Goal: Subscribe to service/newsletter

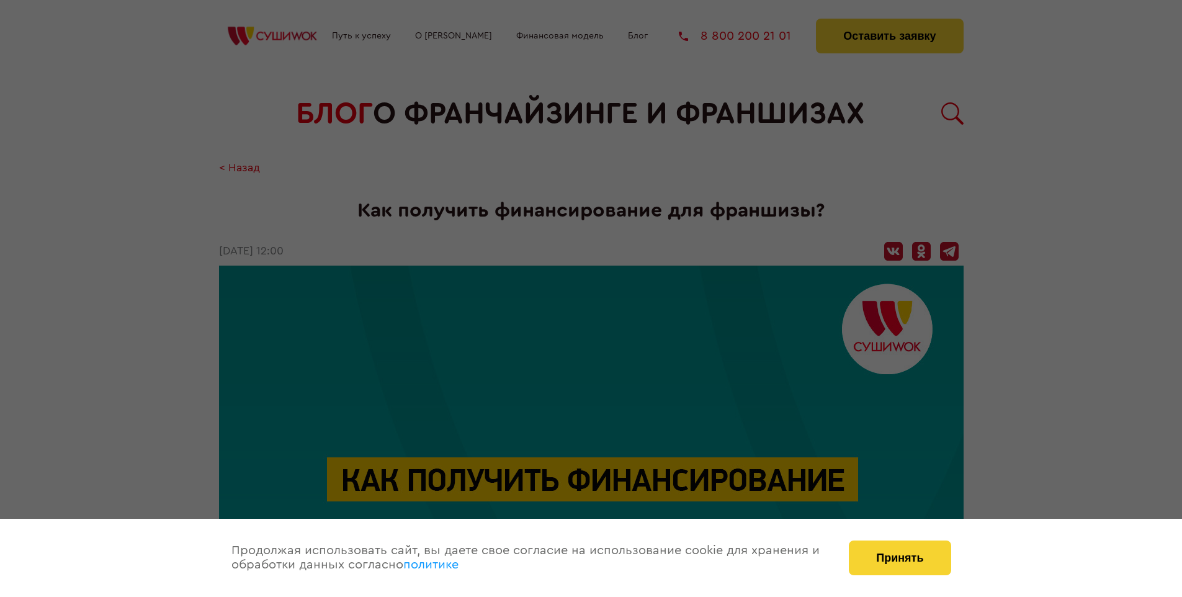
scroll to position [2365, 0]
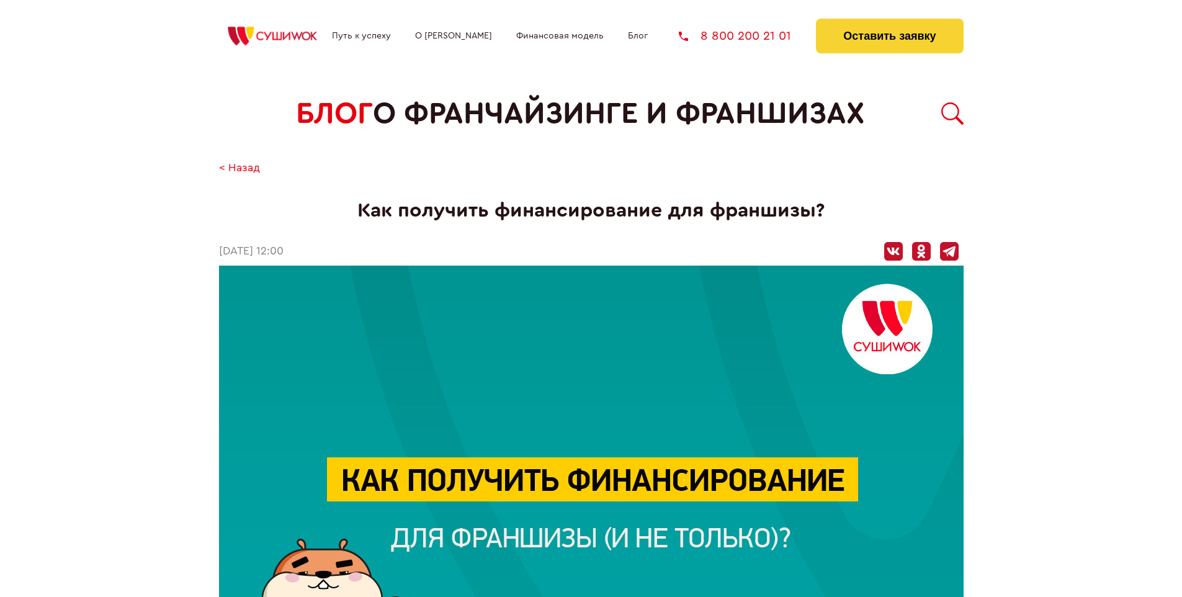
scroll to position [2365, 0]
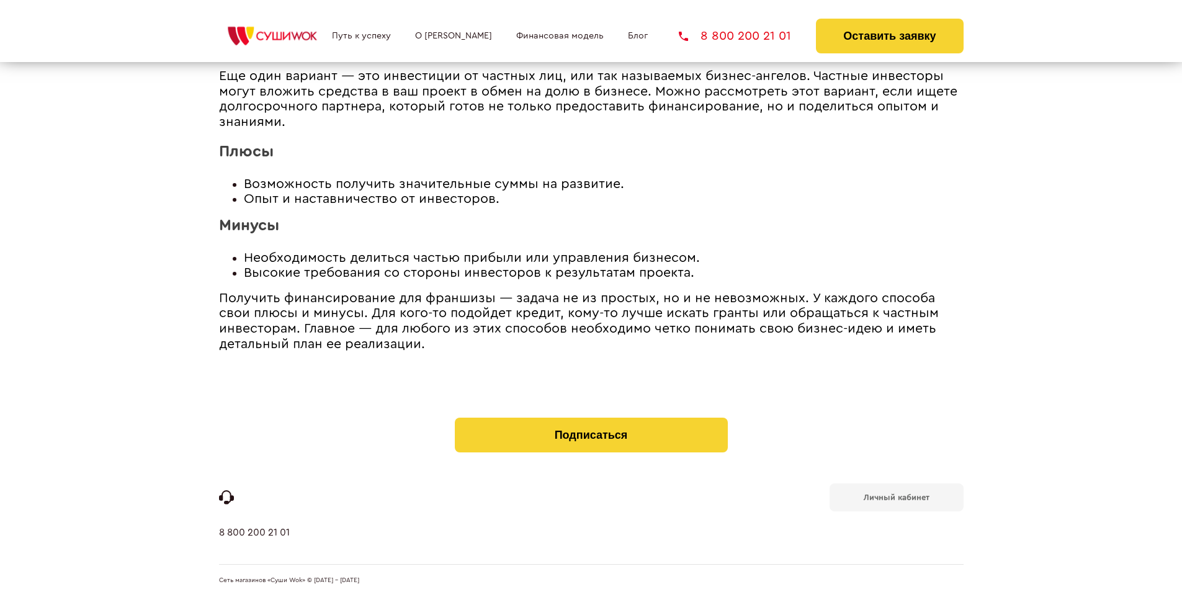
click at [896, 496] on b "Личный кабинет" at bounding box center [896, 497] width 66 height 8
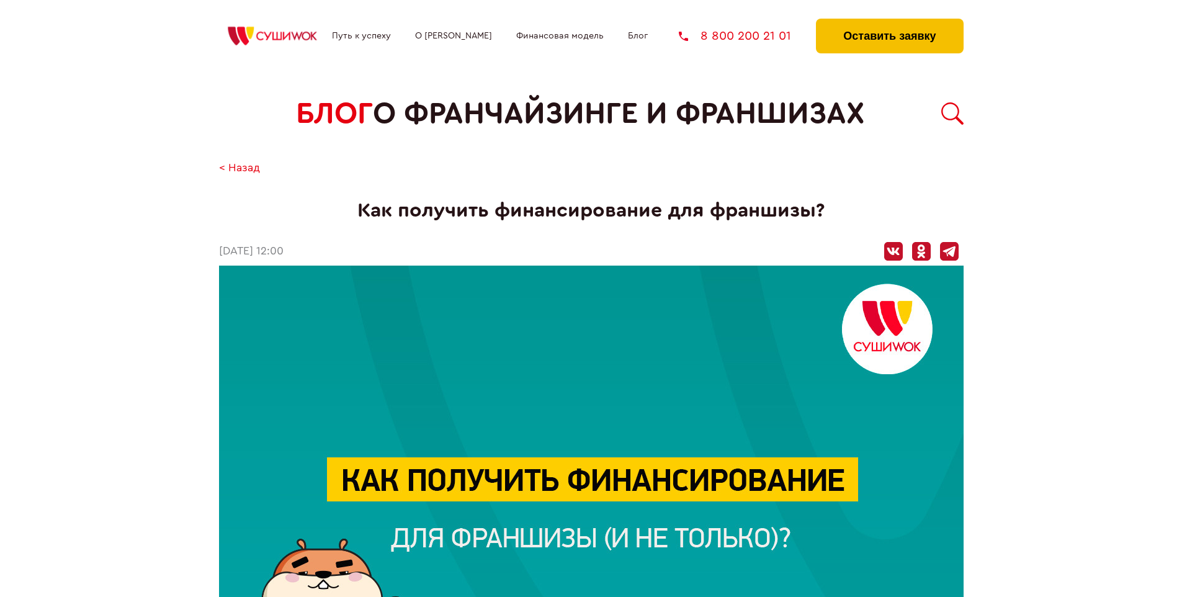
click at [889, 22] on button "Оставить заявку" at bounding box center [889, 36] width 147 height 35
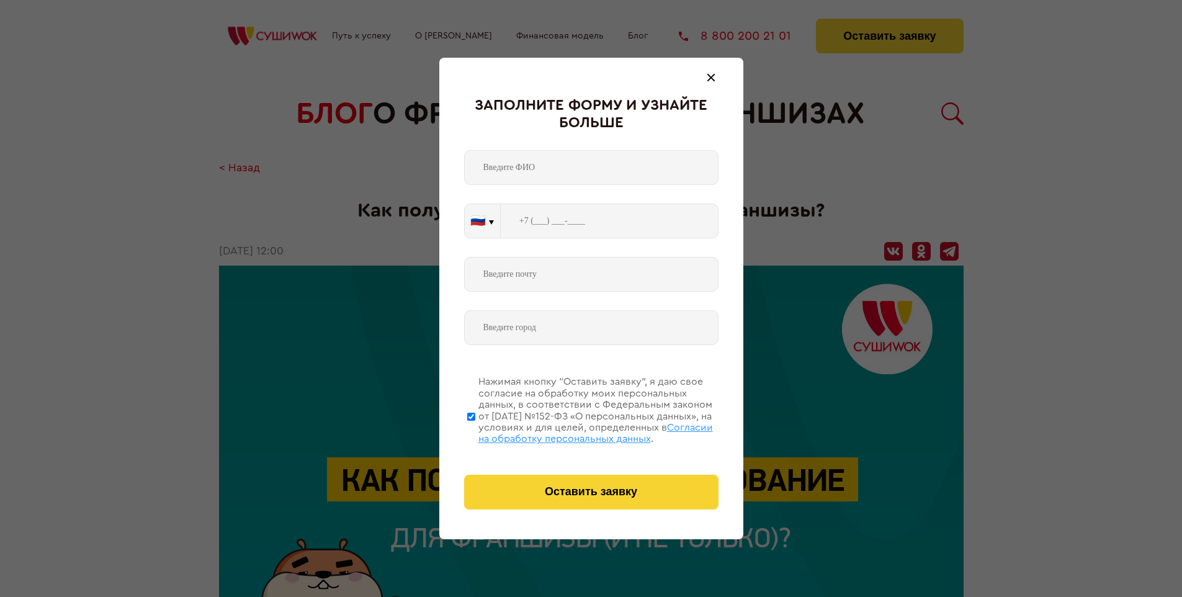
click at [575, 431] on span "Согласии на обработку персональных данных" at bounding box center [595, 432] width 234 height 21
click at [475, 431] on input "Нажимая кнопку “Оставить заявку”, я даю свое согласие на обработку моих персона…" at bounding box center [471, 416] width 8 height 99
checkbox input "false"
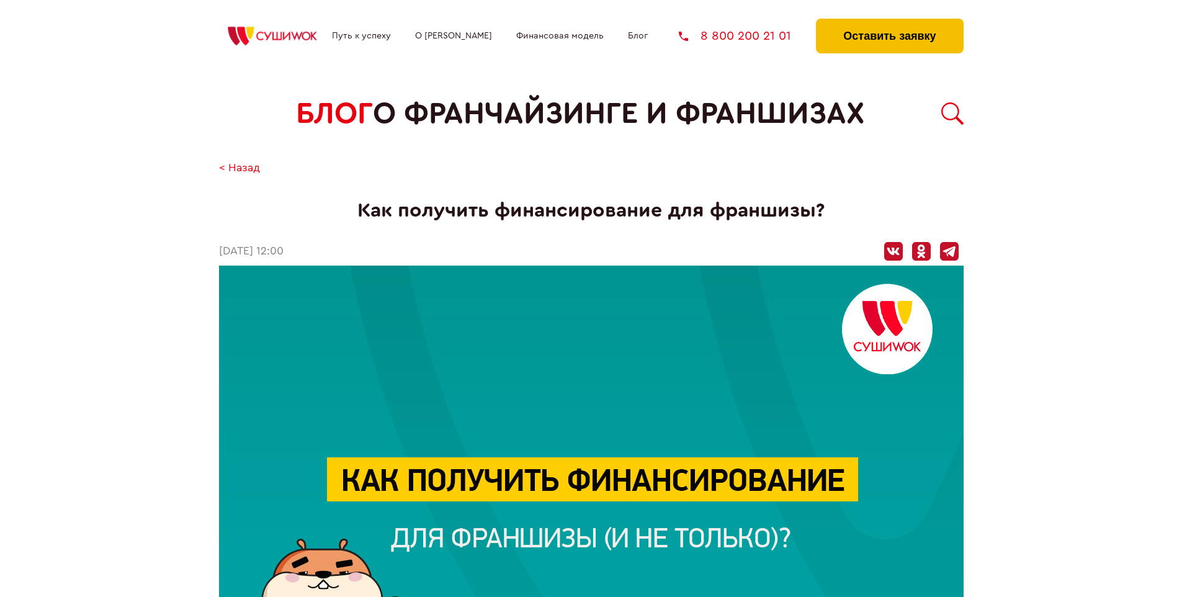
click at [889, 22] on button "Оставить заявку" at bounding box center [889, 36] width 147 height 35
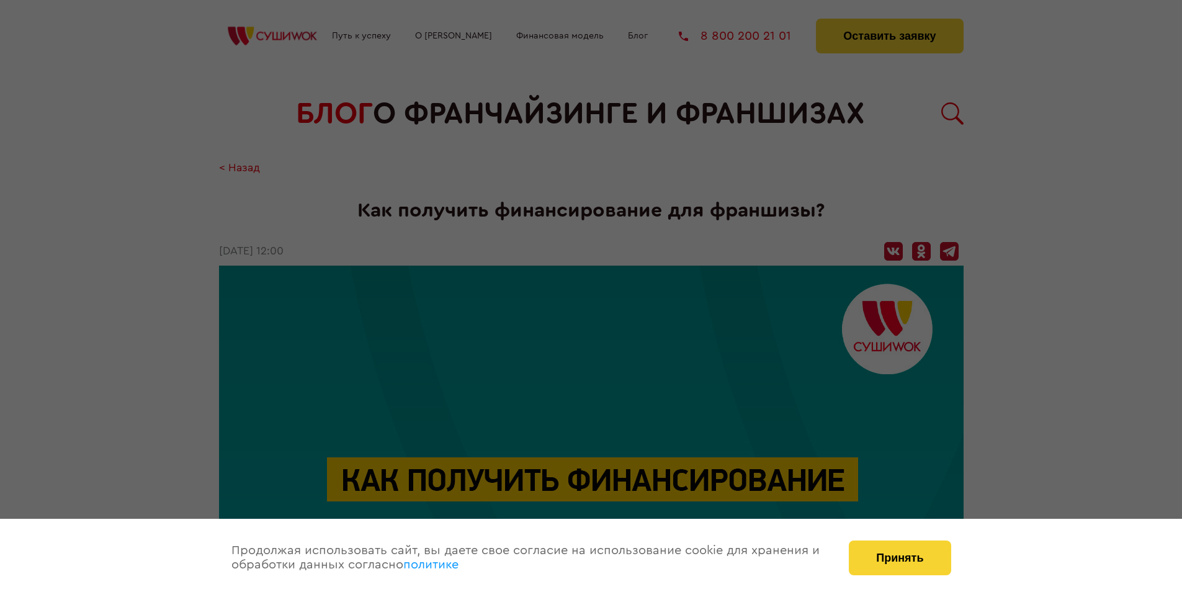
scroll to position [2365, 0]
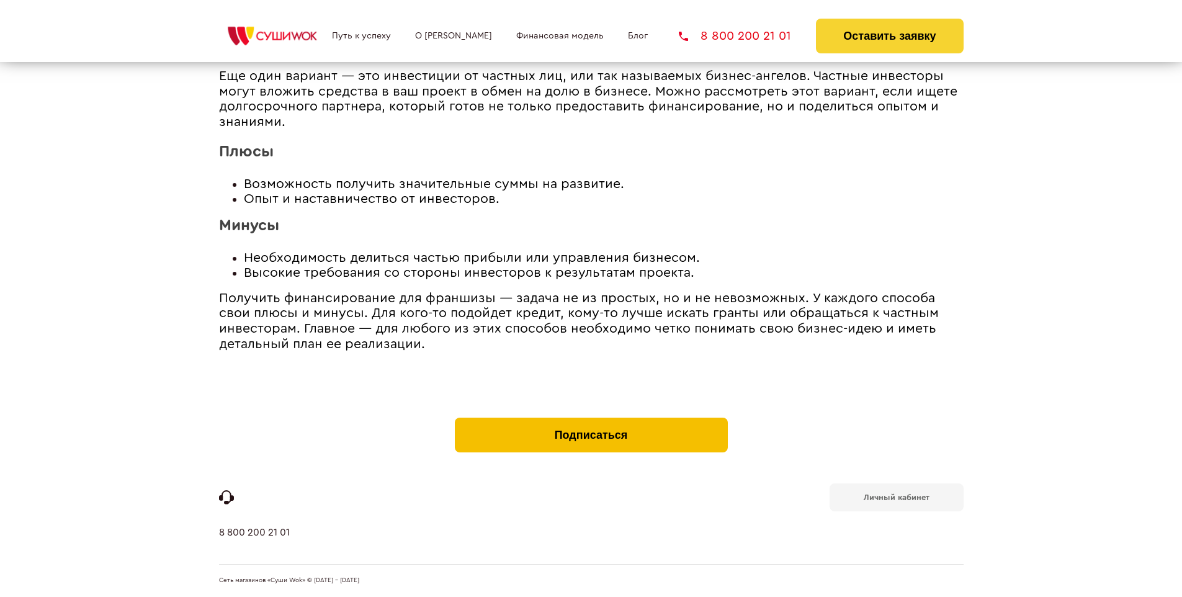
click at [591, 421] on button "Подписаться" at bounding box center [591, 434] width 273 height 35
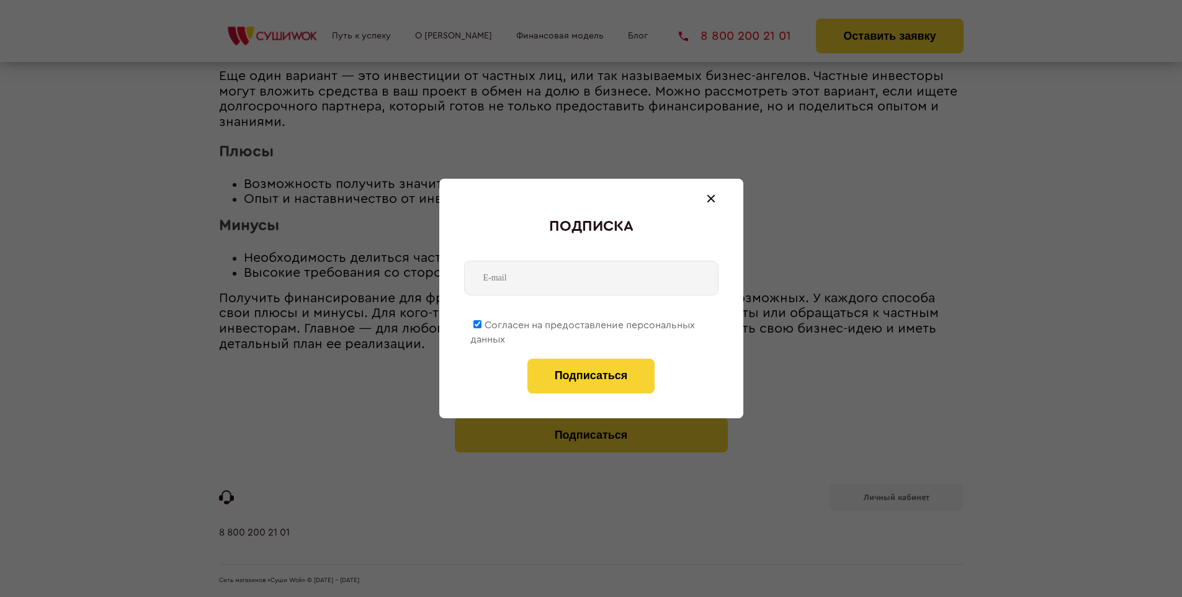
click at [583, 323] on span "Согласен на предоставление персональных данных" at bounding box center [582, 332] width 225 height 24
click at [481, 323] on input "Согласен на предоставление персональных данных" at bounding box center [477, 324] width 8 height 8
checkbox input "false"
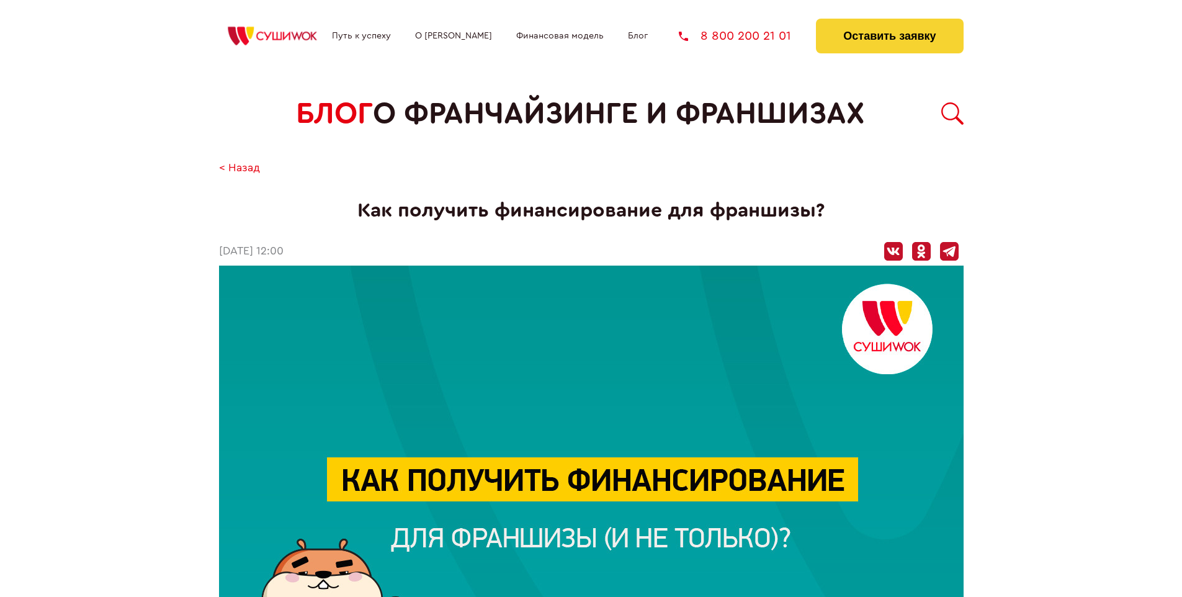
scroll to position [2365, 0]
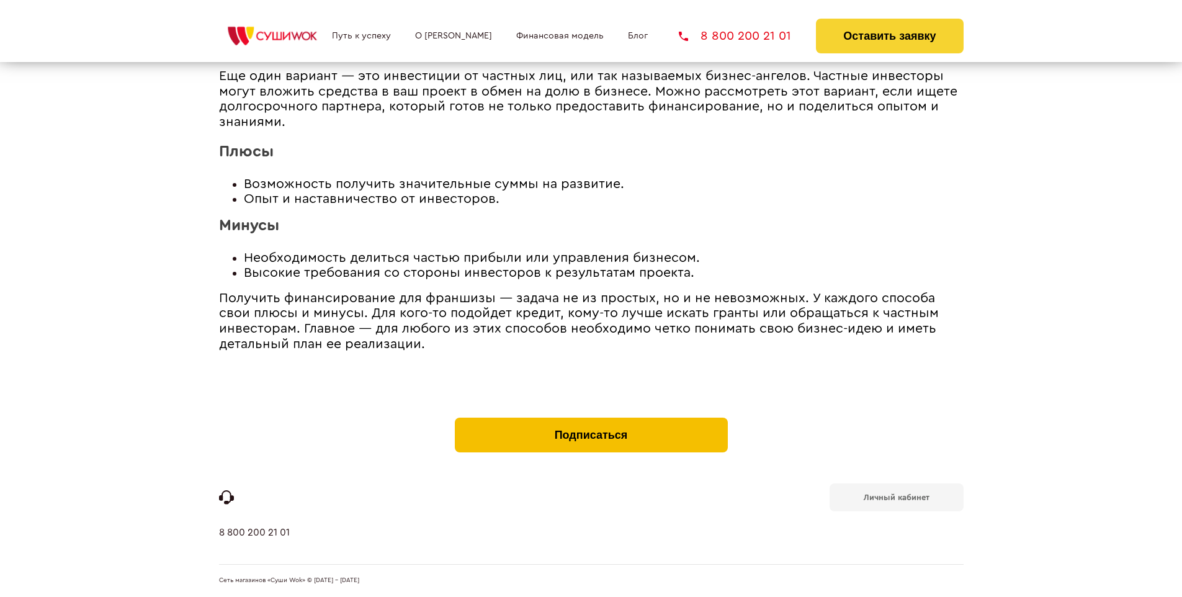
click at [591, 421] on button "Подписаться" at bounding box center [591, 434] width 273 height 35
